Goal: Information Seeking & Learning: Learn about a topic

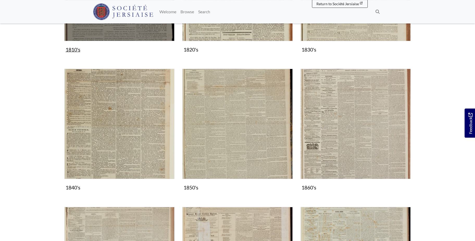
scroll to position [266, 0]
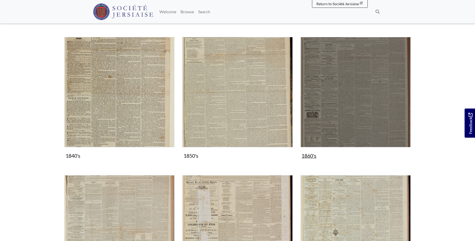
click at [355, 97] on img "Subcollection" at bounding box center [355, 92] width 110 height 110
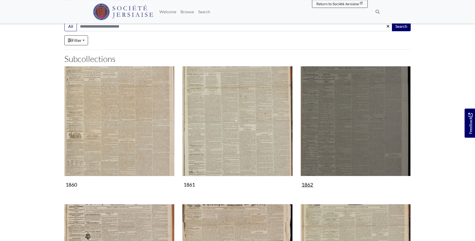
scroll to position [106, 0]
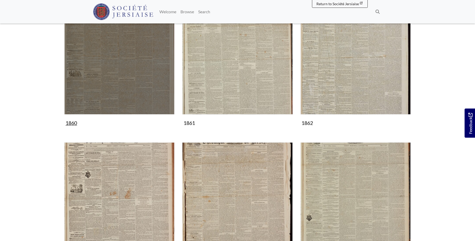
click at [132, 90] on img "Subcollection" at bounding box center [119, 59] width 110 height 110
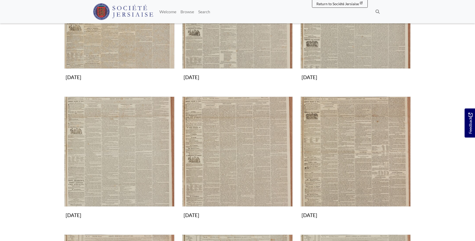
scroll to position [212, 0]
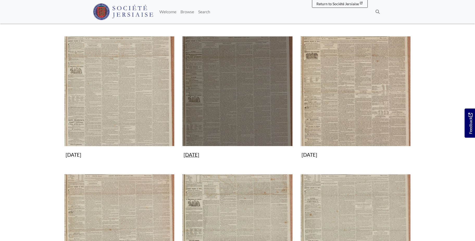
click at [217, 97] on img "Subcollection" at bounding box center [237, 91] width 110 height 110
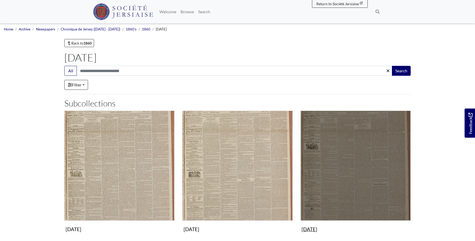
click at [372, 172] on img "Subcollection" at bounding box center [355, 166] width 110 height 110
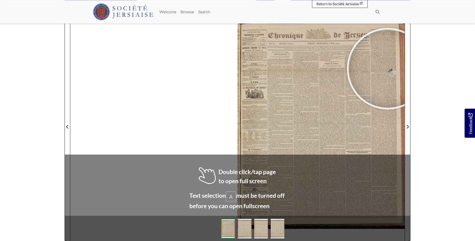
scroll to position [76, 0]
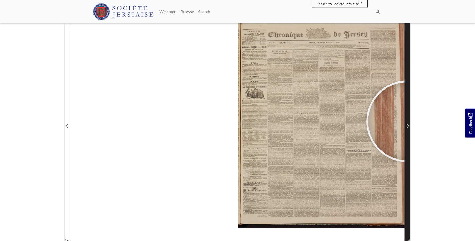
click at [407, 121] on span "Next Page" at bounding box center [407, 123] width 5 height 236
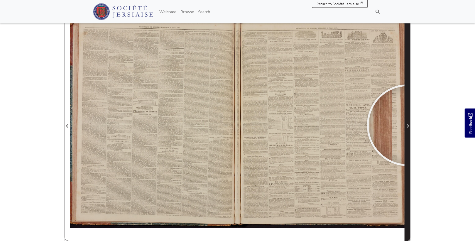
click at [408, 125] on icon "Next Page" at bounding box center [408, 126] width 2 height 4
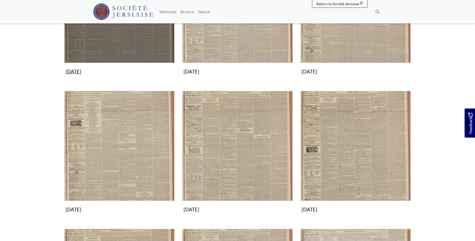
scroll to position [159, 0]
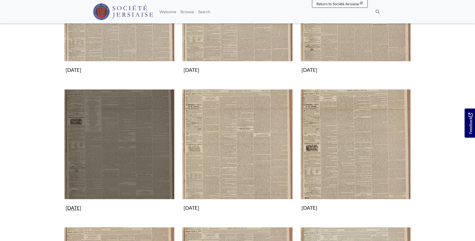
click at [112, 160] on img "Subcollection" at bounding box center [119, 144] width 110 height 110
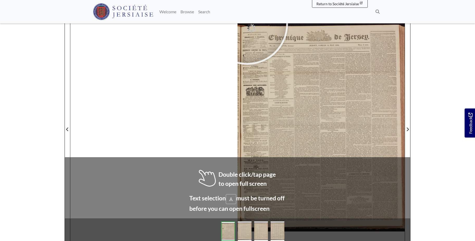
scroll to position [76, 0]
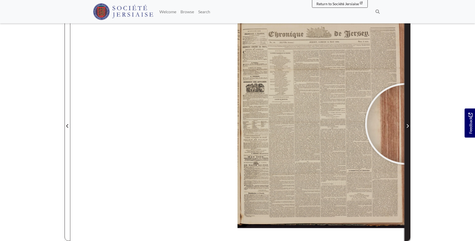
click at [406, 124] on span "Next Page" at bounding box center [407, 126] width 5 height 6
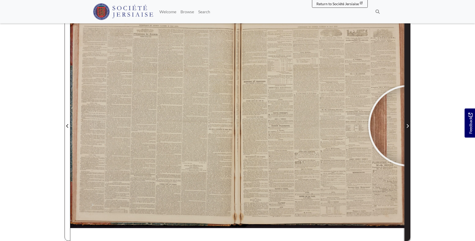
click at [409, 126] on span "Next Page" at bounding box center [407, 126] width 5 height 6
